Goal: Task Accomplishment & Management: Manage account settings

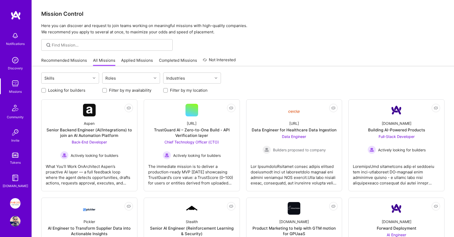
click at [111, 62] on link "All Missions" at bounding box center [104, 61] width 22 height 9
click at [128, 60] on link "Applied Missions" at bounding box center [137, 61] width 32 height 9
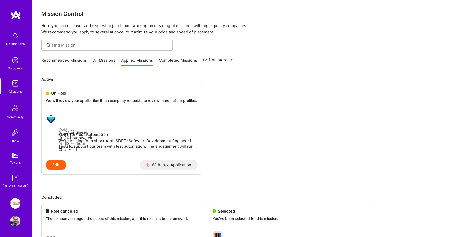
click at [109, 58] on link "All Missions" at bounding box center [104, 61] width 22 height 9
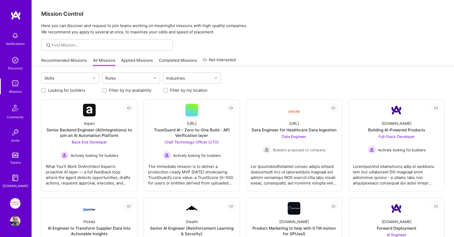
click at [18, 201] on img at bounding box center [15, 203] width 10 height 10
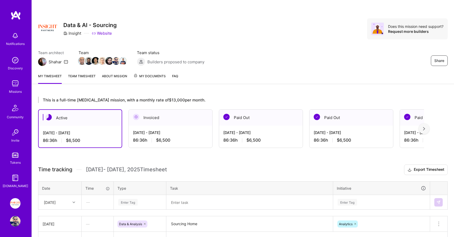
click at [158, 76] on span "My Documents" at bounding box center [149, 76] width 32 height 6
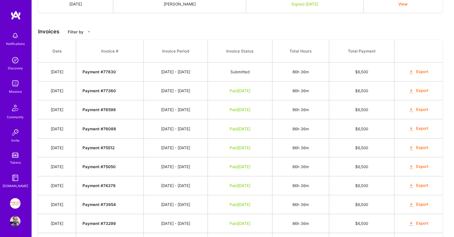
scroll to position [164, 0]
